Goal: Information Seeking & Learning: Learn about a topic

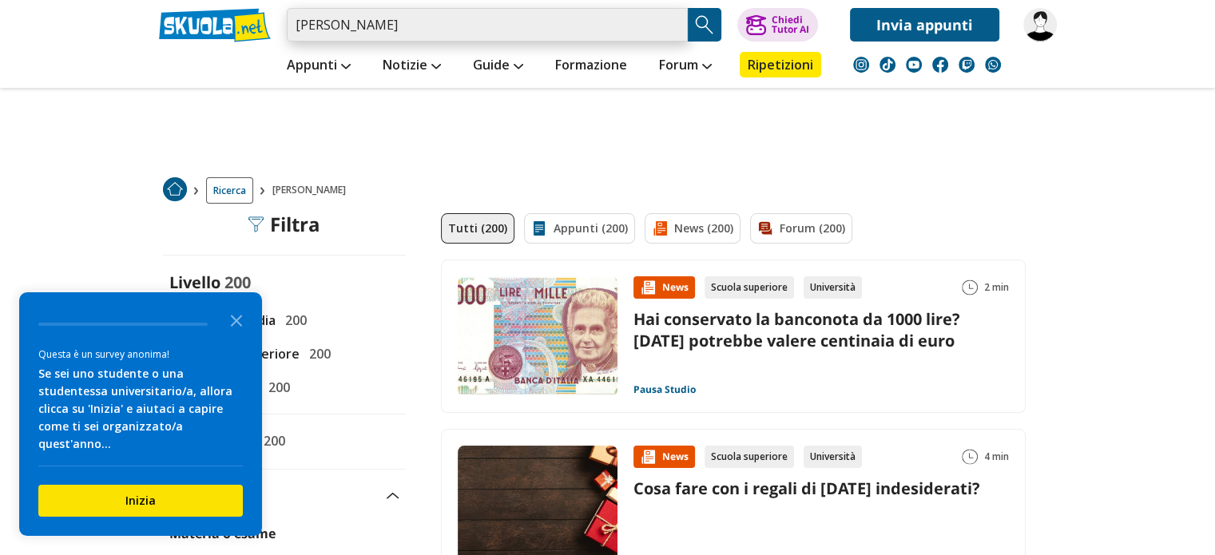
click at [455, 27] on input "sessa valentina maria" at bounding box center [487, 25] width 401 height 34
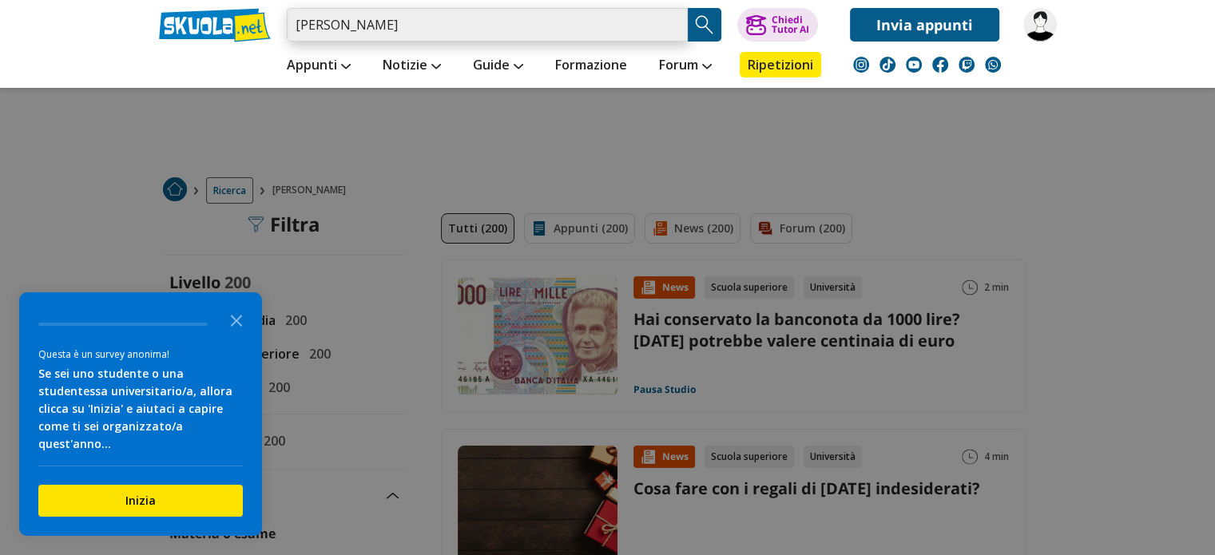
drag, startPoint x: 455, startPoint y: 27, endPoint x: 262, endPoint y: 10, distance: 194.1
click at [262, 10] on div "sessa valentina maria Caricamento in corso... Trova un tutor esperto su questo …" at bounding box center [608, 21] width 922 height 42
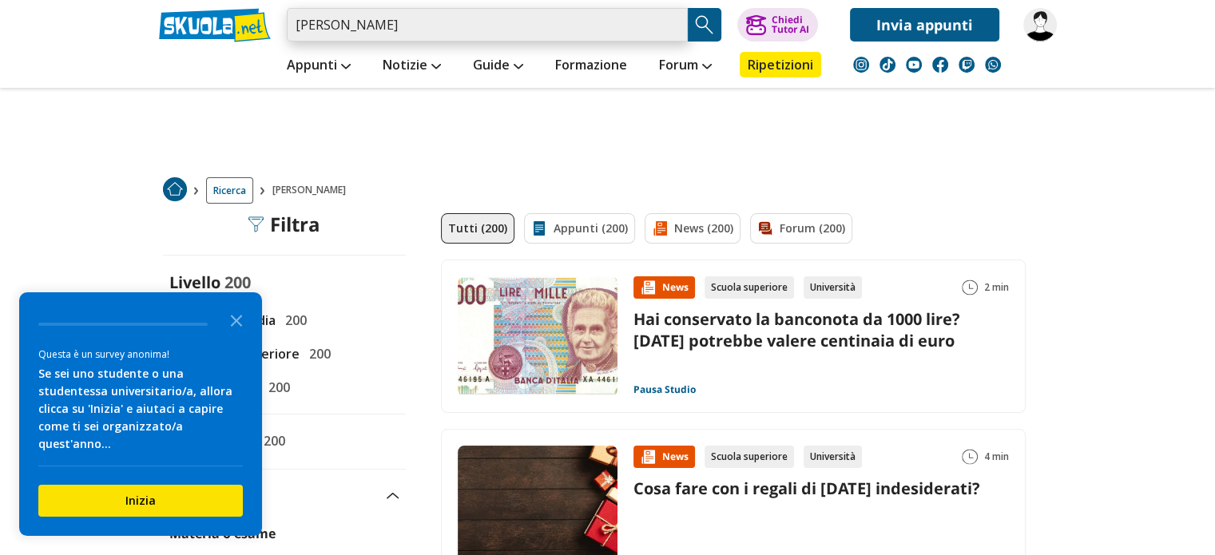
paste input "DIRITTO AMMINISTRATIVO I"
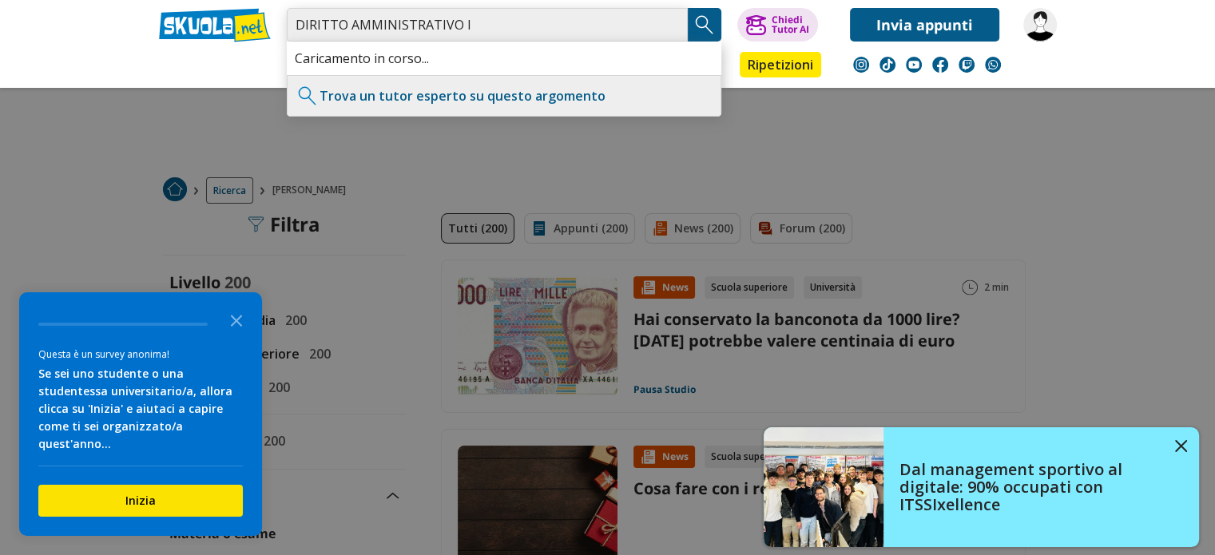
type input "DIRITTO AMMINISTRATIVO I"
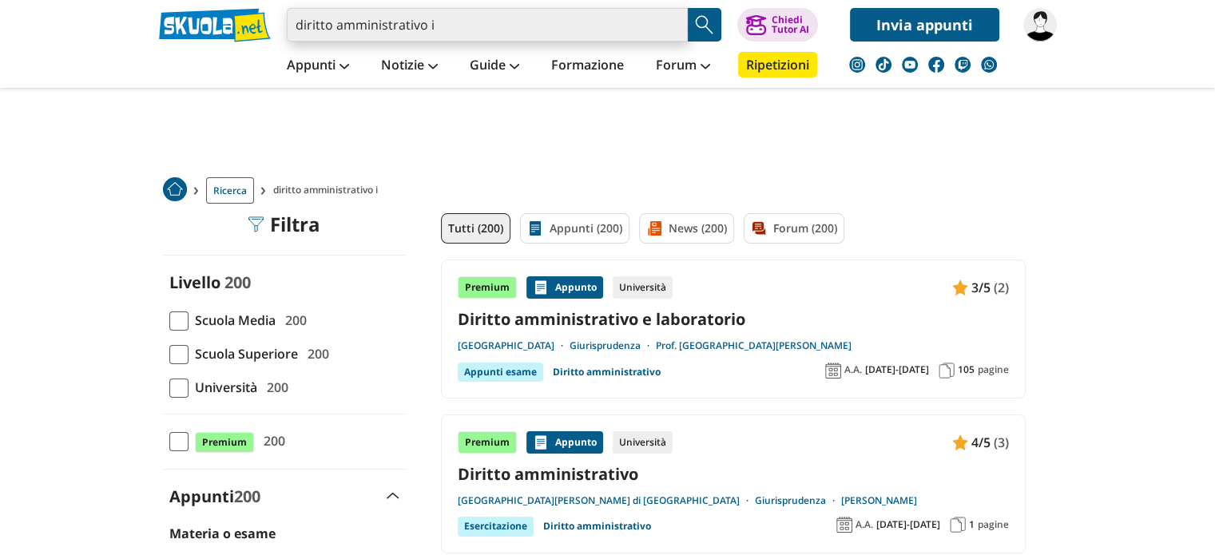
click at [463, 26] on input "diritto amministrativo i" at bounding box center [487, 25] width 401 height 34
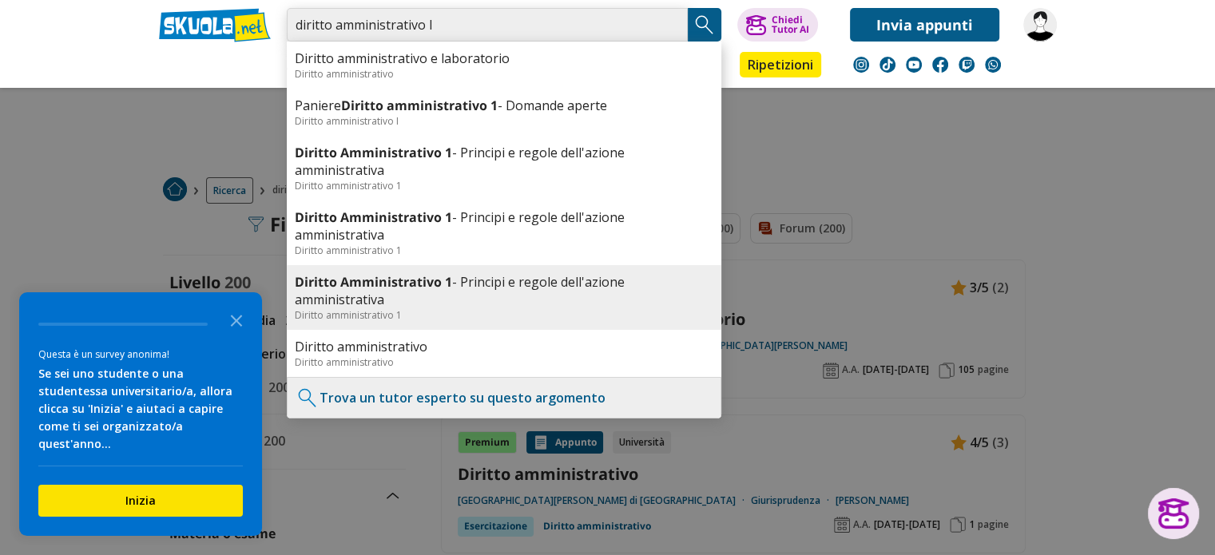
type input "diritto amministrativo I"
click at [374, 306] on link "Diritto Amministrativo 1 - Principi e regole dell'azione amministrativa" at bounding box center [504, 290] width 419 height 35
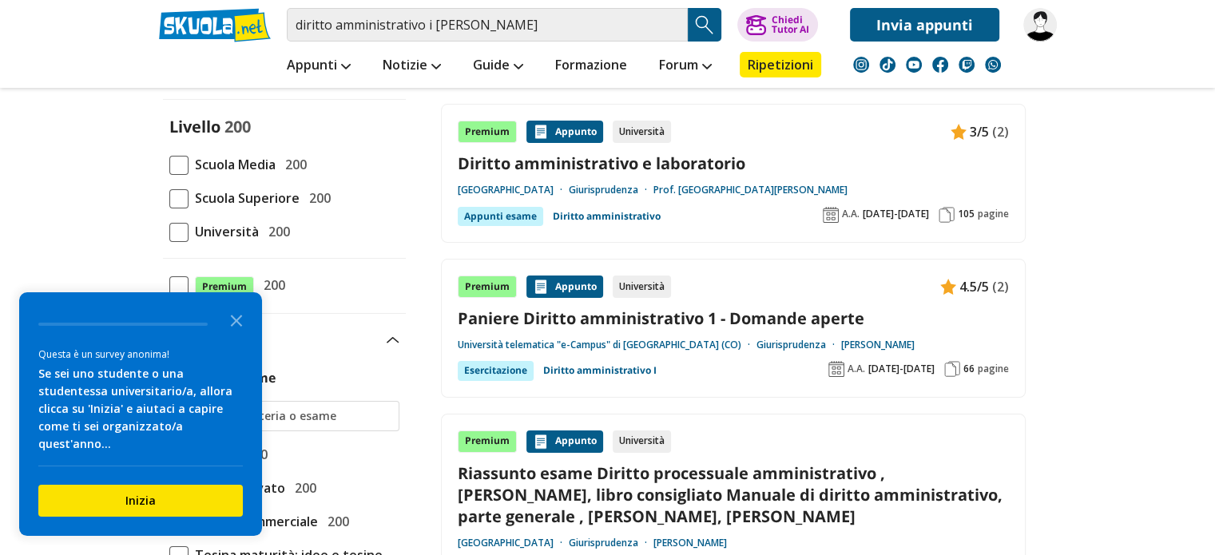
scroll to position [160, 0]
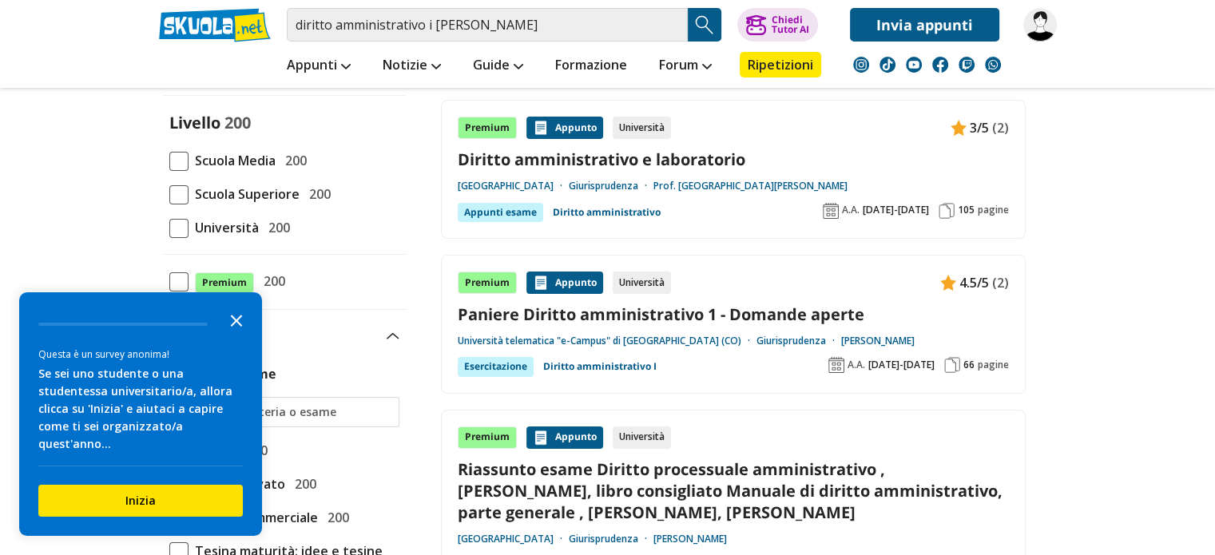
click at [236, 335] on icon "Close the survey" at bounding box center [237, 320] width 32 height 32
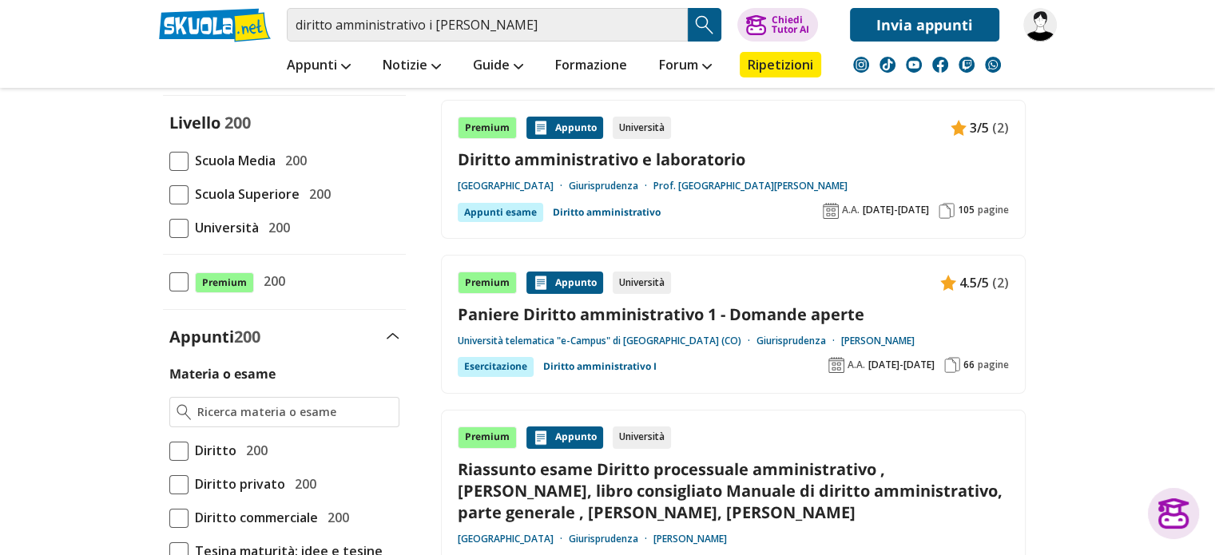
click at [771, 314] on link "Paniere Diritto amministrativo 1 - Domande aperte" at bounding box center [733, 315] width 551 height 22
